Goal: Complete application form

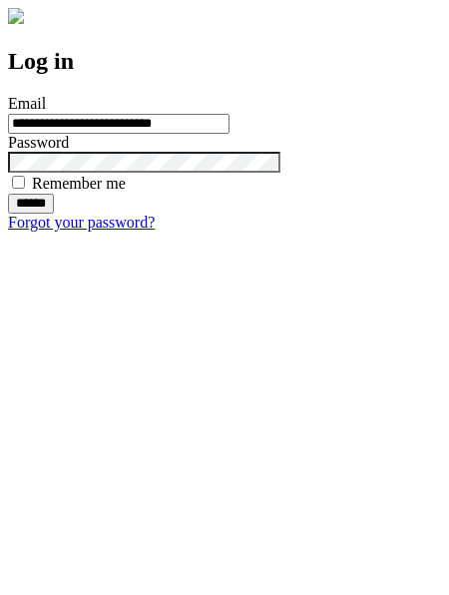
type input "**********"
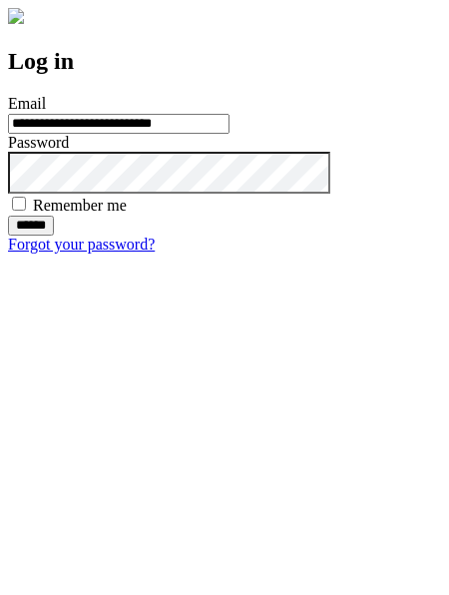
click at [54, 236] on input "******" at bounding box center [31, 226] width 46 height 20
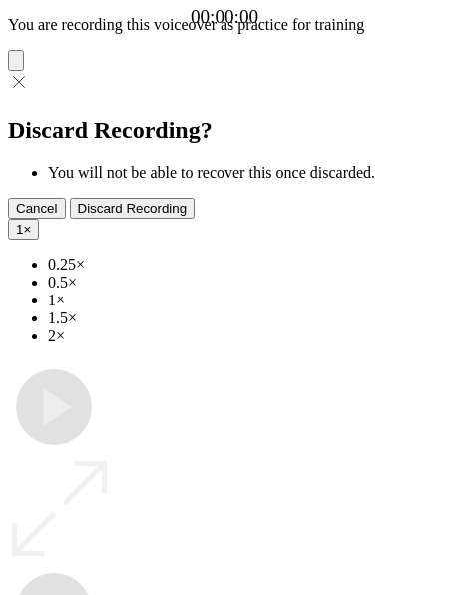
type input "**********"
